Goal: Transaction & Acquisition: Register for event/course

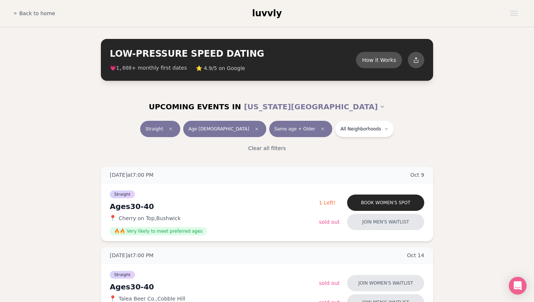
click at [135, 114] on div "UPCOMING EVENTS IN NEW YORK CITY" at bounding box center [267, 107] width 416 height 16
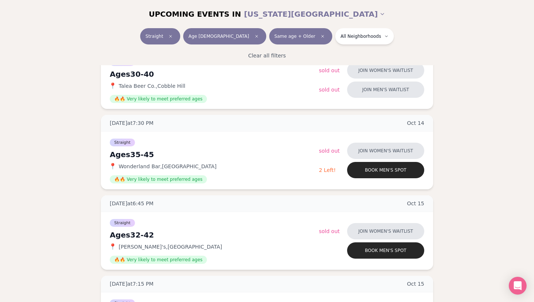
scroll to position [208, 0]
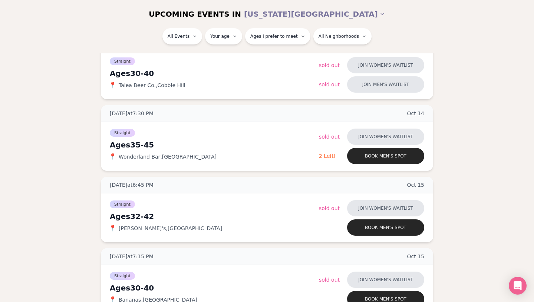
scroll to position [208, 0]
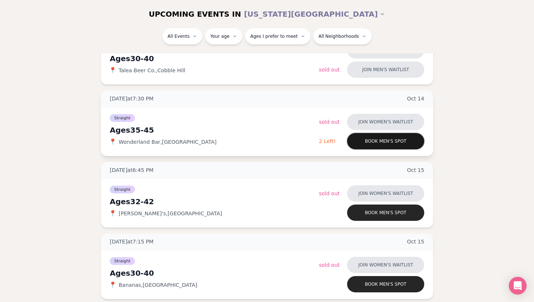
click at [407, 142] on button "Book men's spot" at bounding box center [385, 141] width 77 height 16
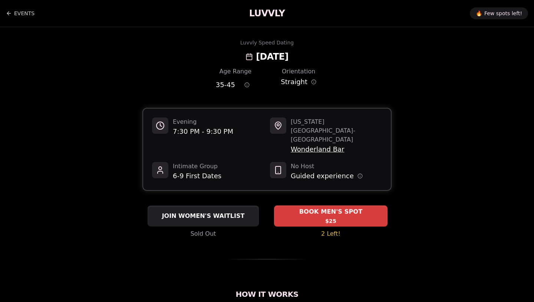
click at [313, 208] on span "BOOK MEN'S SPOT" at bounding box center [331, 212] width 66 height 9
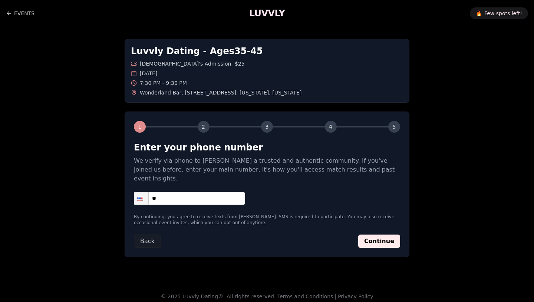
click at [213, 194] on input "**" at bounding box center [189, 198] width 111 height 13
type input "**********"
click at [380, 237] on button "Continue" at bounding box center [379, 241] width 42 height 13
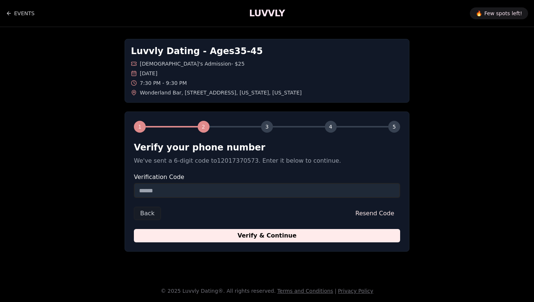
click at [309, 191] on input "Verification Code" at bounding box center [267, 190] width 266 height 15
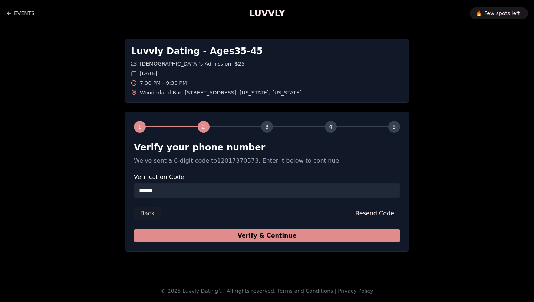
type input "******"
click at [323, 236] on button "Verify & Continue" at bounding box center [267, 235] width 266 height 13
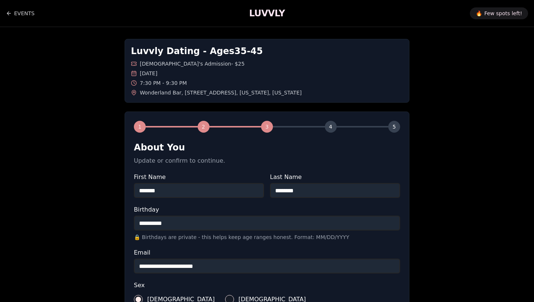
click at [55, 215] on div "**********" at bounding box center [266, 291] width 519 height 528
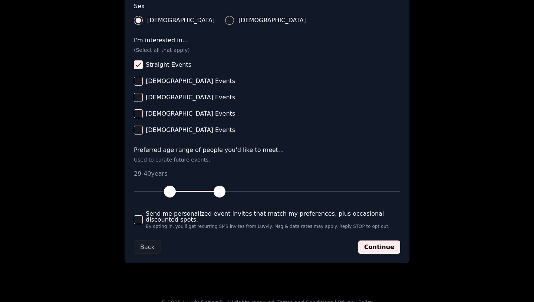
scroll to position [289, 0]
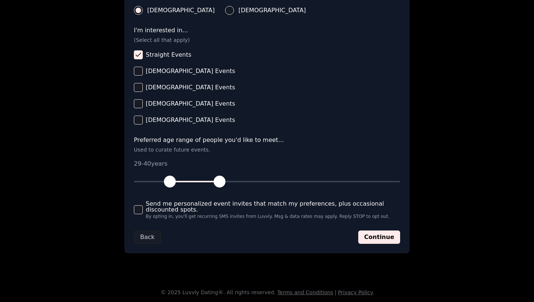
click at [137, 210] on button "Send me personalized event invites that match my preferences, plus occasional d…" at bounding box center [138, 210] width 9 height 9
click at [372, 235] on button "Continue" at bounding box center [379, 237] width 42 height 13
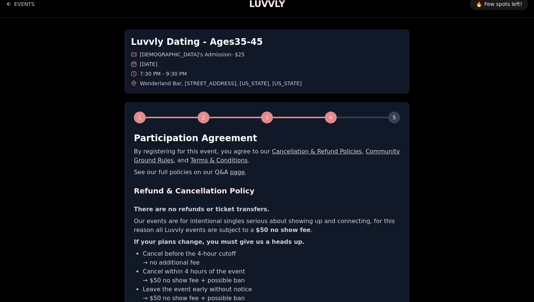
scroll to position [0, 0]
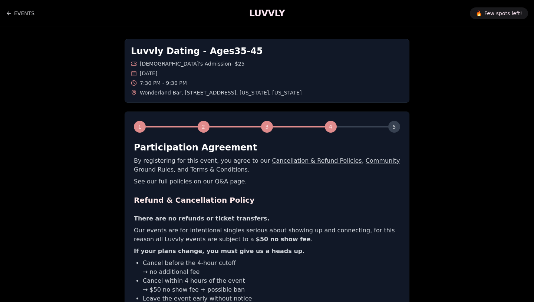
click at [79, 195] on div "Luvvly Dating - Ages 35 - 45 Straight Men's Admission - $25 Tuesday, October 14…" at bounding box center [266, 215] width 519 height 376
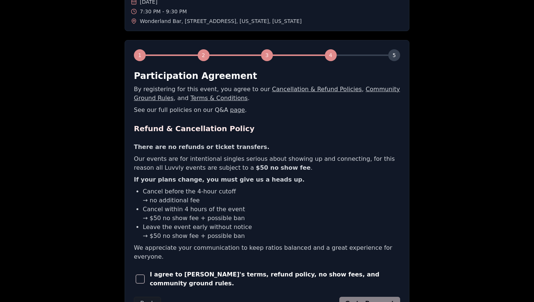
scroll to position [83, 0]
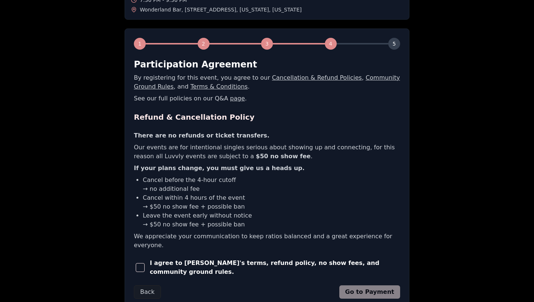
click at [144, 263] on span "button" at bounding box center [140, 267] width 9 height 9
click at [364, 286] on button "Go to Payment" at bounding box center [369, 292] width 61 height 13
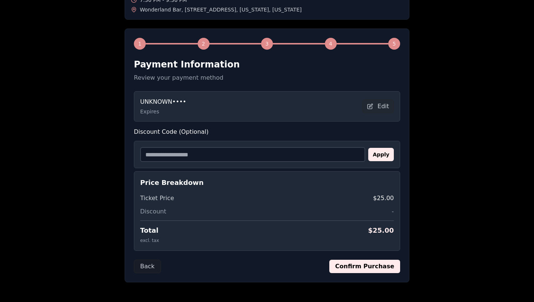
click at [230, 156] on input "Discount Code (Optional)" at bounding box center [252, 154] width 225 height 15
type input "**********"
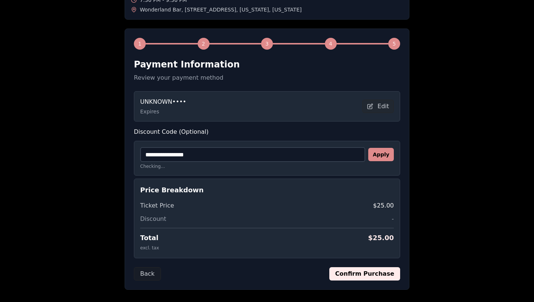
click at [380, 156] on button "Apply" at bounding box center [381, 154] width 26 height 13
click at [339, 108] on div "UNKNOWN •••• Expires Edit" at bounding box center [267, 107] width 254 height 18
click at [384, 104] on button "Edit" at bounding box center [378, 106] width 32 height 13
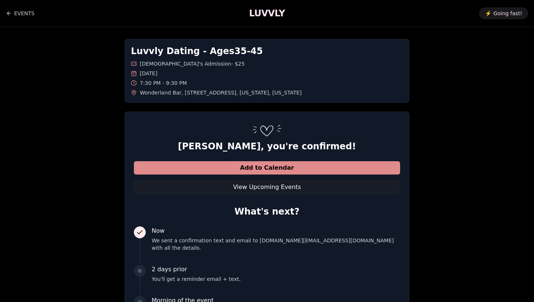
click at [291, 168] on button "Add to Calendar" at bounding box center [267, 167] width 266 height 13
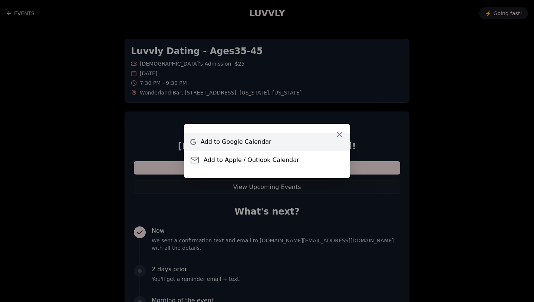
click at [237, 139] on span "Add to Google Calendar" at bounding box center [236, 142] width 71 height 9
